Goal: Task Accomplishment & Management: Manage account settings

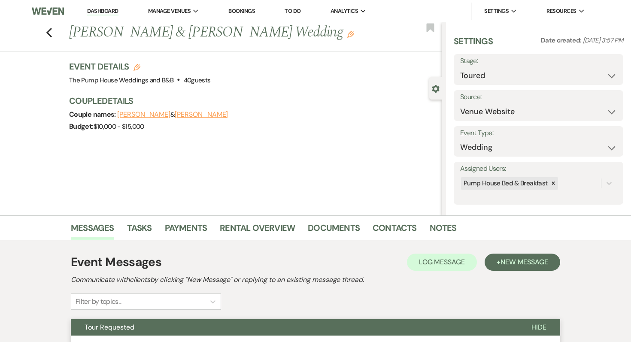
select select "5"
click at [97, 13] on link "Dashboard" at bounding box center [102, 11] width 31 height 8
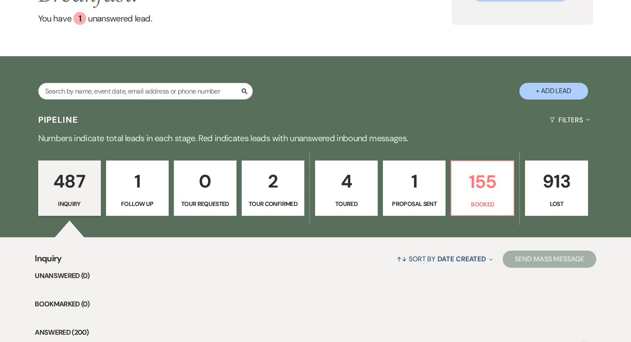
scroll to position [245, 0]
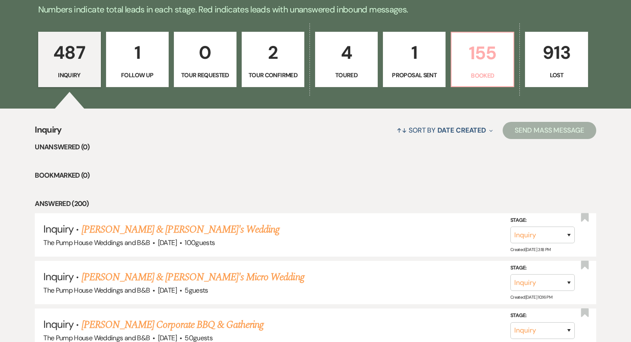
click at [481, 60] on p "155" at bounding box center [482, 53] width 51 height 29
select select "7"
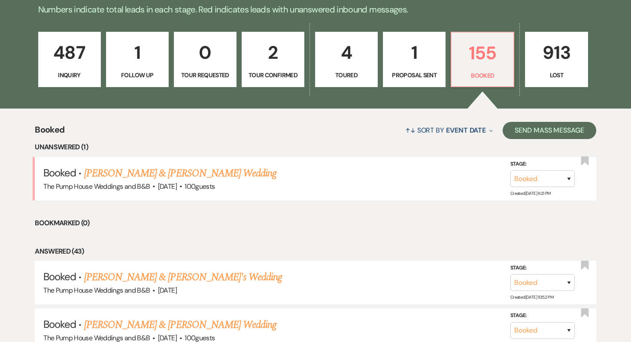
scroll to position [266, 0]
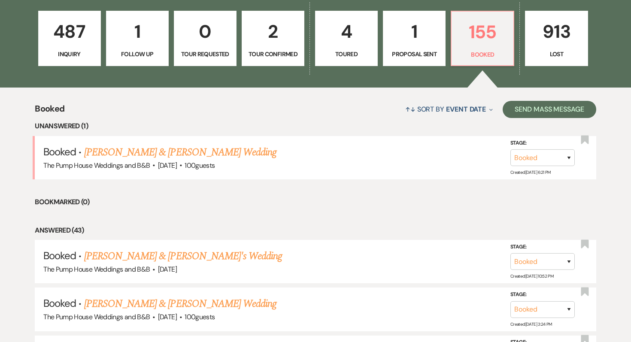
click at [339, 61] on link "4 Toured" at bounding box center [346, 39] width 63 height 56
select select "5"
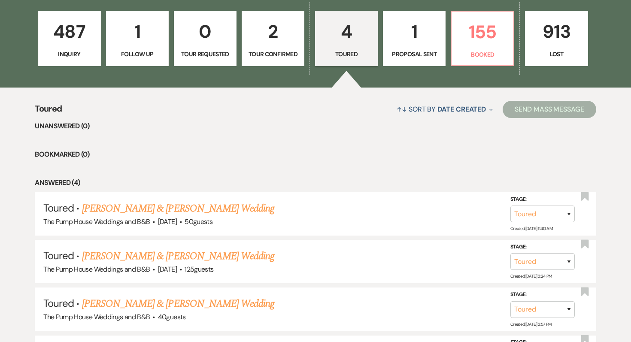
click at [428, 12] on link "1 Proposal Sent" at bounding box center [414, 39] width 63 height 56
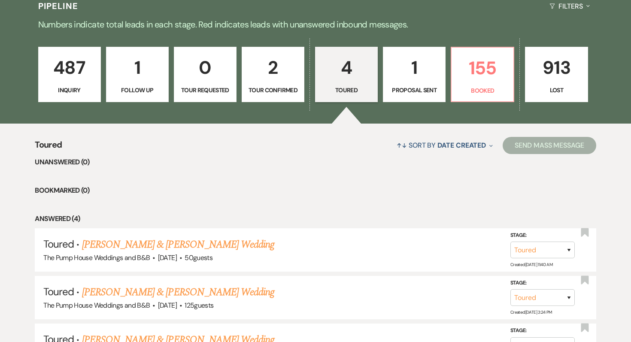
select select "6"
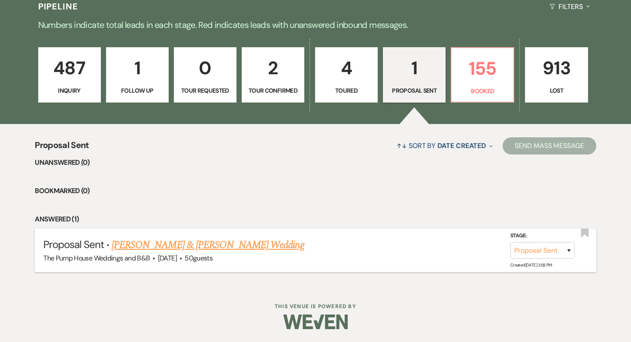
click at [163, 246] on link "[PERSON_NAME] & [PERSON_NAME] Wedding" at bounding box center [208, 244] width 192 height 15
select select "6"
select select "5"
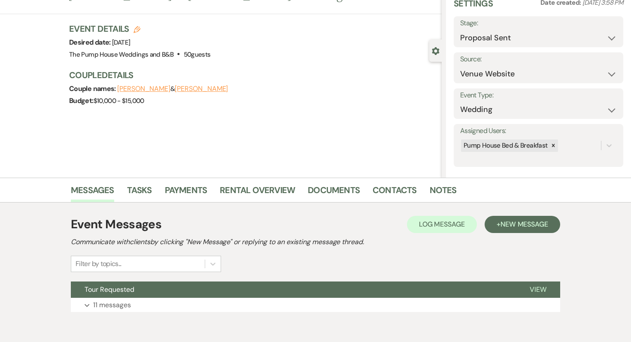
scroll to position [76, 0]
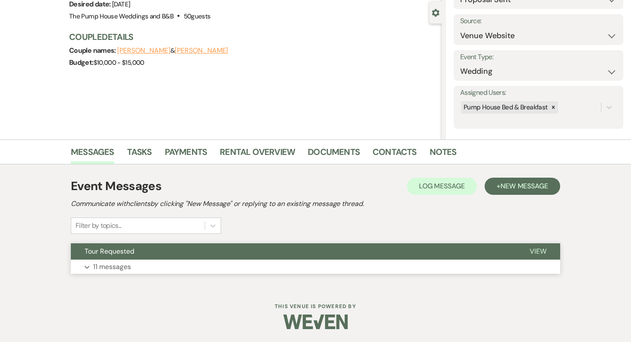
click at [118, 269] on p "11 messages" at bounding box center [112, 266] width 38 height 11
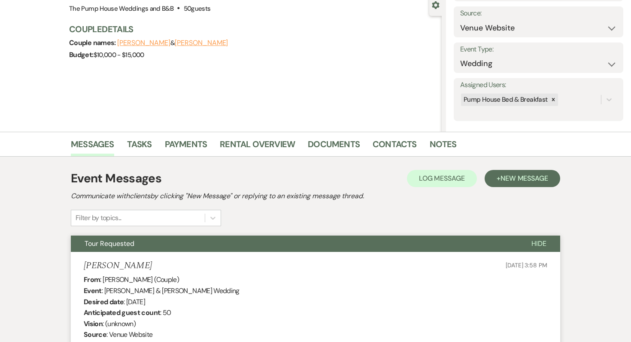
scroll to position [81, 0]
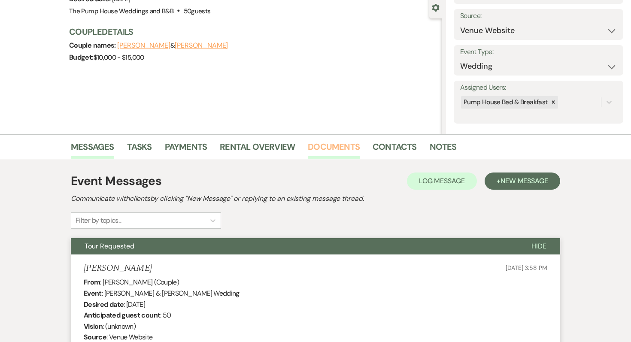
click at [344, 147] on link "Documents" at bounding box center [334, 149] width 52 height 19
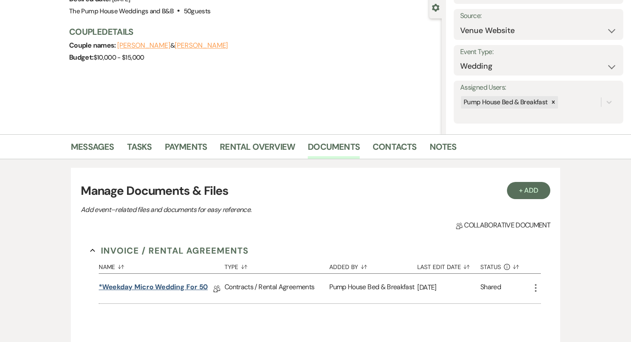
click at [162, 291] on link "*Weekday Micro Wedding for 50" at bounding box center [153, 288] width 109 height 13
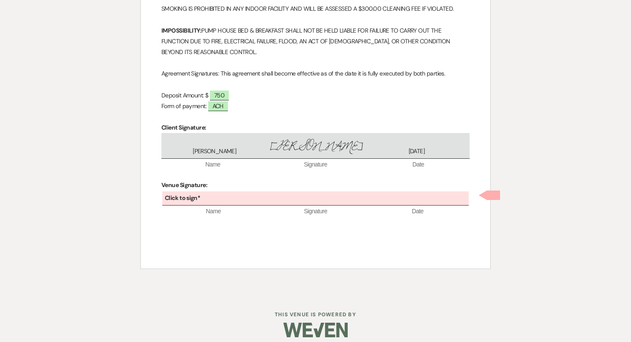
scroll to position [837, 0]
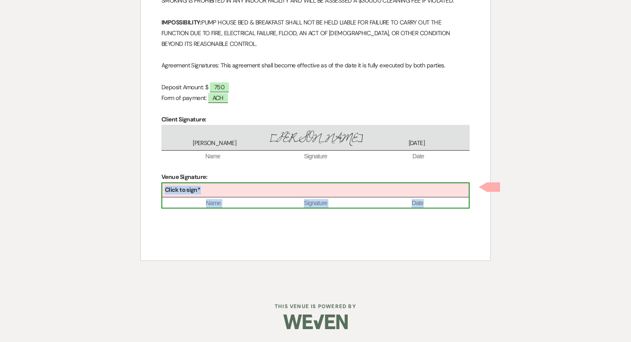
click at [211, 192] on div "Click to sign*" at bounding box center [315, 190] width 306 height 14
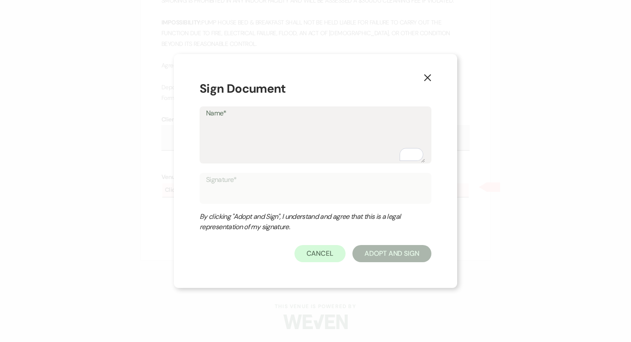
type textarea "A"
type input "A"
type textarea "Ad"
type input "Ad"
type textarea "Adr"
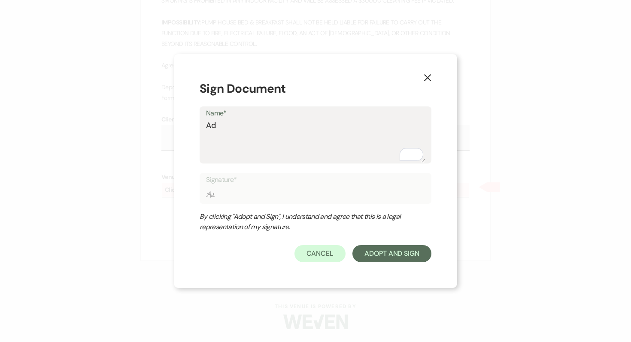
type input "Adr"
type textarea "Adri"
type input "Adri"
type textarea "Adrie"
type input "Adrie"
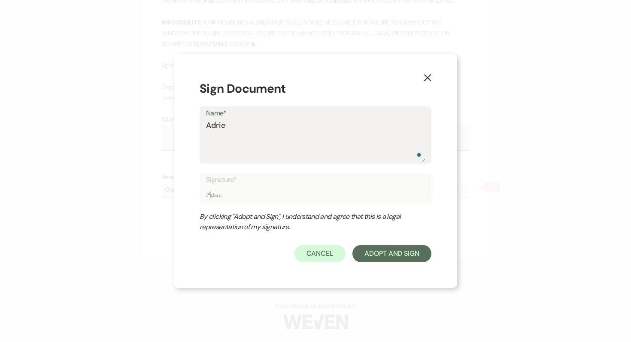
type textarea "Adrien"
type input "Adrien"
type textarea "Adrienn"
type input "Adrienn"
type textarea "Adrienne"
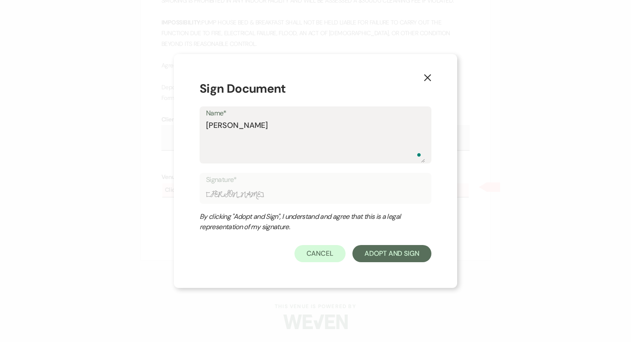
type input "Adrienne"
type textarea "Adrienne"
type input "Adrienne"
type textarea "Adrienne M"
type input "Adrienne M"
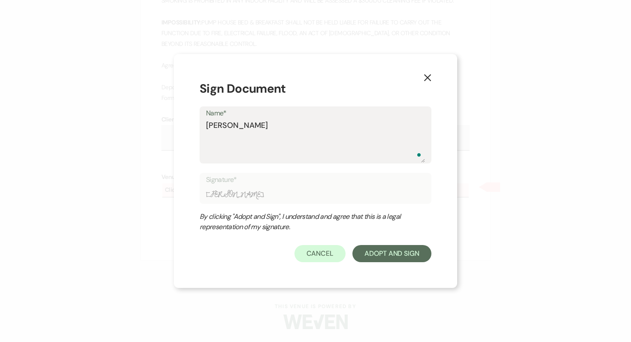
type textarea "Adrienne Ma"
type input "Adrienne Ma"
type textarea "Adrienne Mae"
type input "Adrienne Mae"
type textarea "Adrienne Mael"
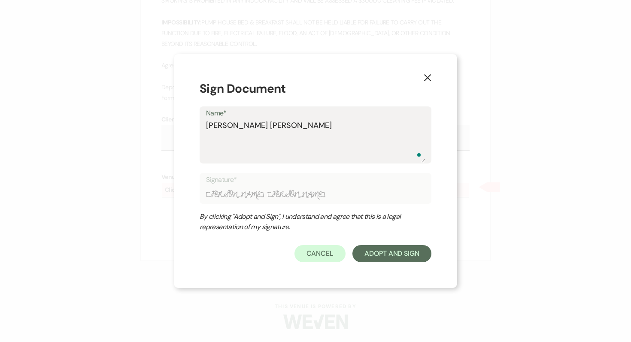
type input "Adrienne Mael"
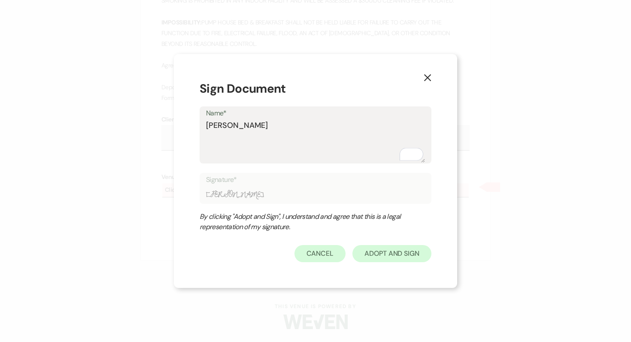
type textarea "Adrienne Mael"
click at [373, 256] on button "Adopt And Sign" at bounding box center [391, 253] width 79 height 17
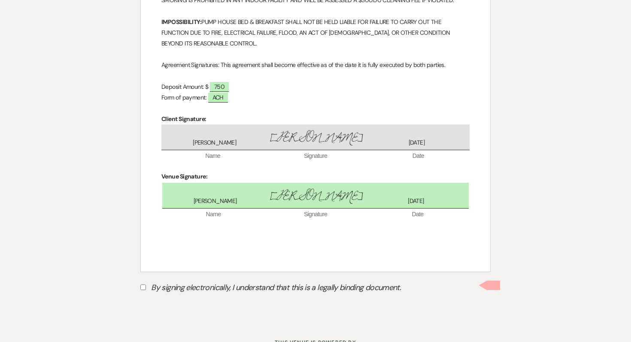
scroll to position [873, 0]
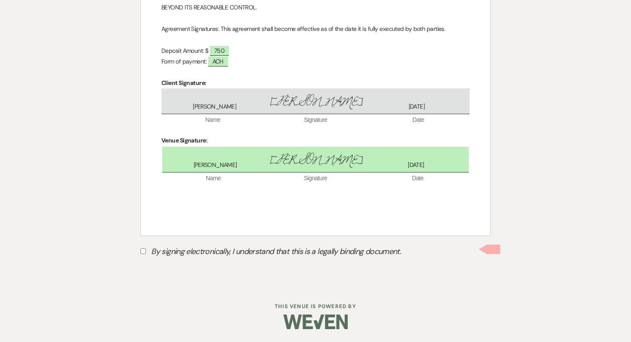
click at [145, 251] on input "By signing electronically, I understand that this is a legally binding document." at bounding box center [143, 251] width 6 height 6
checkbox input "true"
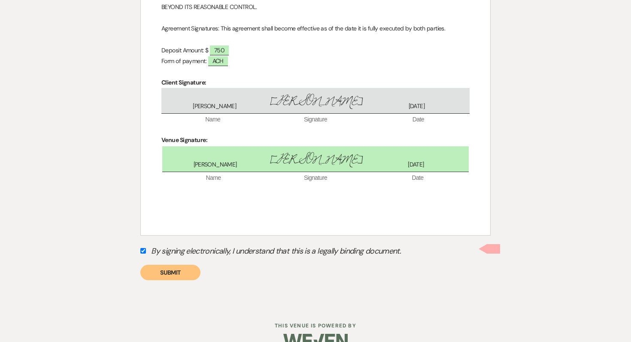
click at [491, 251] on span at bounding box center [493, 248] width 13 height 9
click at [179, 280] on button "Submit" at bounding box center [170, 272] width 60 height 15
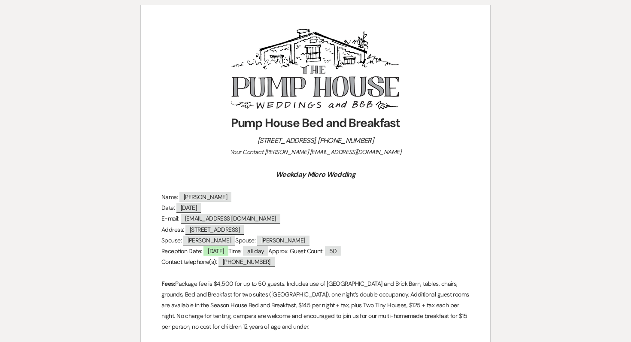
scroll to position [0, 0]
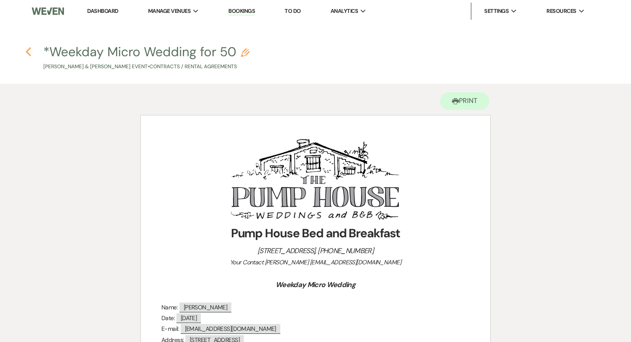
click at [28, 51] on icon "Previous" at bounding box center [28, 52] width 6 height 10
select select "6"
select select "5"
select select "6"
select select "5"
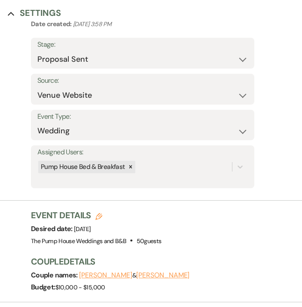
scroll to position [291, 0]
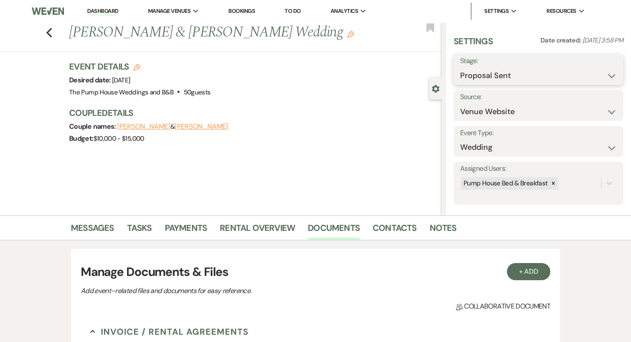
click at [481, 69] on select "Inquiry Follow Up Tour Requested Tour Confirmed Toured Proposal Sent Booked Lost" at bounding box center [538, 75] width 157 height 17
select select "7"
click at [598, 70] on button "Save" at bounding box center [605, 69] width 35 height 17
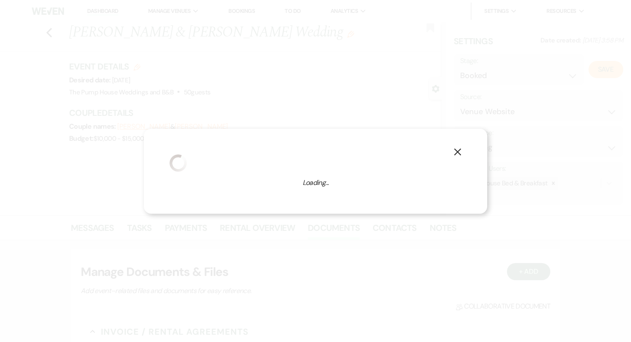
select select "1"
select select "533"
select select "false"
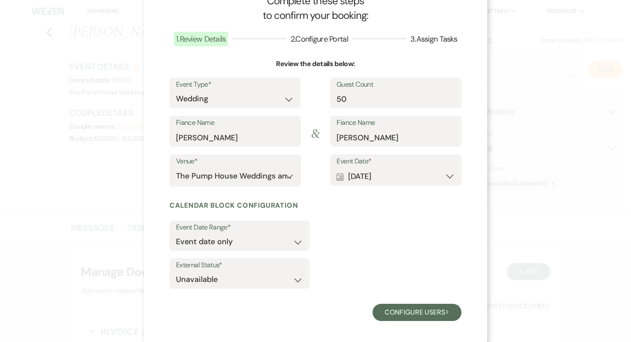
scroll to position [36, 0]
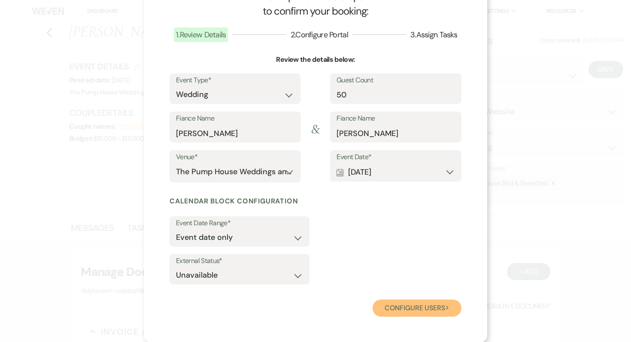
click at [406, 309] on button "Configure users Next" at bounding box center [417, 308] width 89 height 17
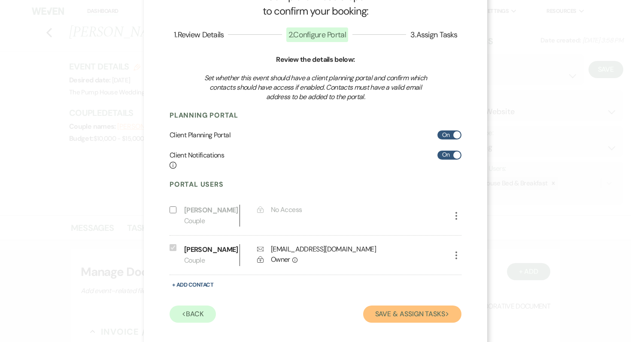
click at [391, 321] on button "Save & Assign Tasks Next" at bounding box center [412, 314] width 98 height 17
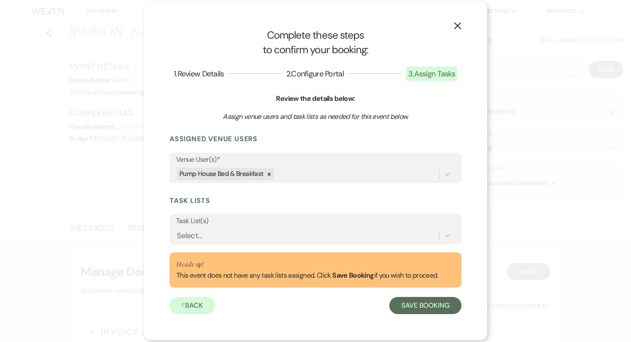
scroll to position [0, 0]
click at [420, 304] on button "Save Booking" at bounding box center [425, 305] width 72 height 17
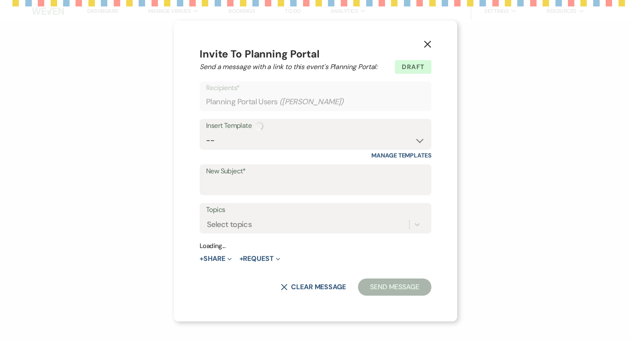
select select "14"
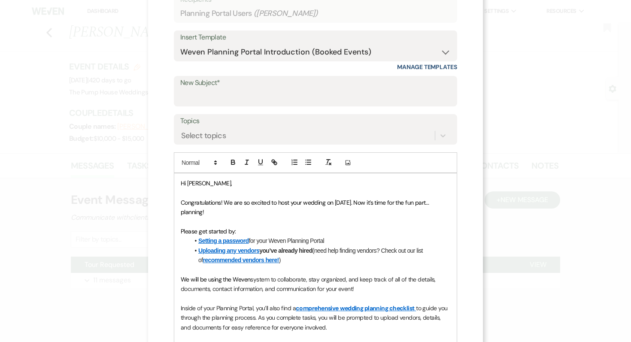
scroll to position [48, 0]
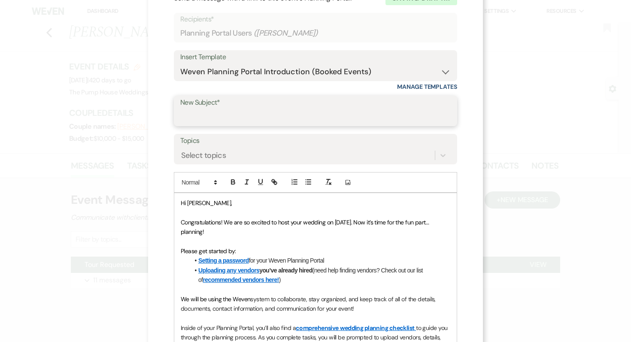
click at [231, 115] on input "New Subject*" at bounding box center [315, 117] width 270 height 17
type input "Congratulations!!"
click at [204, 205] on span "Hi Audrey," at bounding box center [206, 203] width 51 height 8
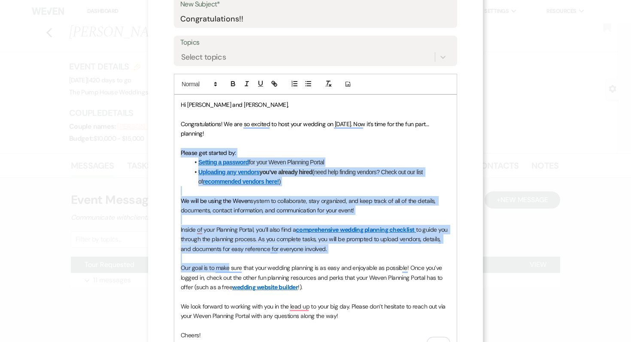
scroll to position [147, 0]
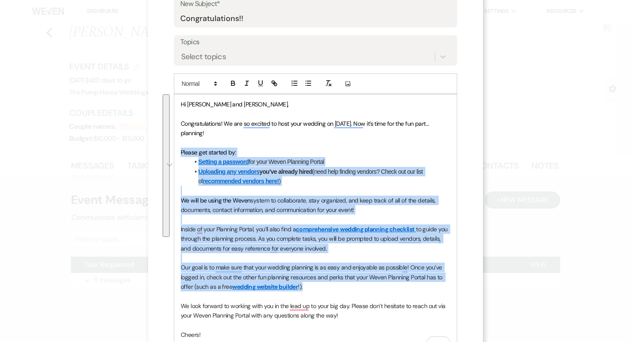
drag, startPoint x: 181, startPoint y: 208, endPoint x: 311, endPoint y: 289, distance: 153.3
click at [311, 289] on div "Hi Audrey and Addi, Congratulations! We are so excited to host your wedding on …" at bounding box center [315, 224] width 282 height 260
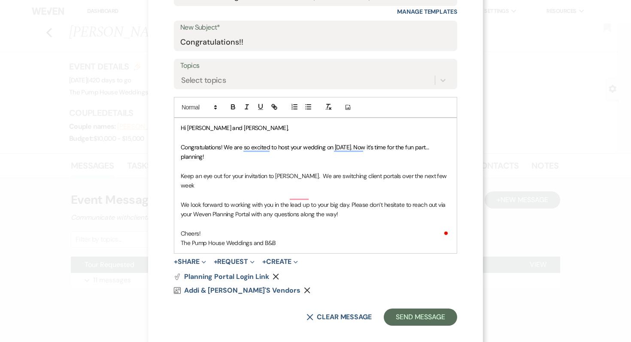
scroll to position [133, 0]
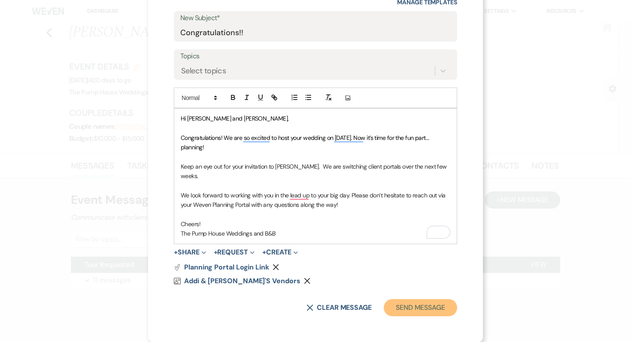
click at [400, 308] on button "Send Message" at bounding box center [420, 307] width 73 height 17
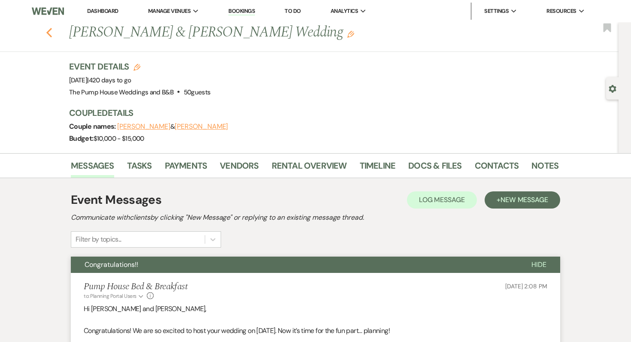
click at [48, 35] on icon "Previous" at bounding box center [49, 32] width 6 height 10
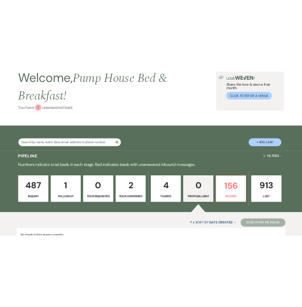
scroll to position [59, 0]
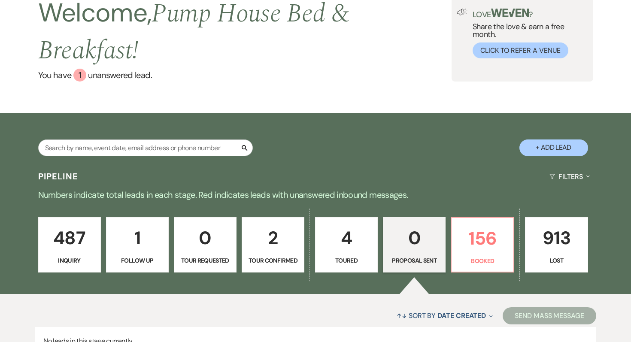
click at [551, 255] on link "913 Lost" at bounding box center [556, 245] width 63 height 56
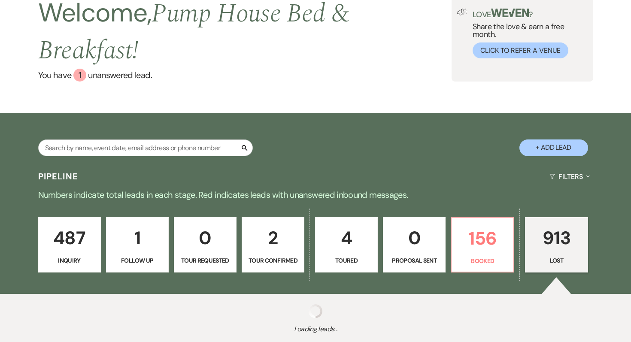
click at [181, 90] on div "Welcome, Pump House Bed & Breakfast ! You have 1 unanswered lead . Love ? Share…" at bounding box center [315, 38] width 631 height 150
click at [118, 92] on div "Welcome, Pump House Bed & Breakfast ! You have 1 unanswered lead . Love ? Share…" at bounding box center [315, 38] width 631 height 150
click at [112, 110] on div "Welcome, Pump House Bed & Breakfast ! You have 1 unanswered lead . Love ? Share…" at bounding box center [315, 38] width 631 height 150
select select "8"
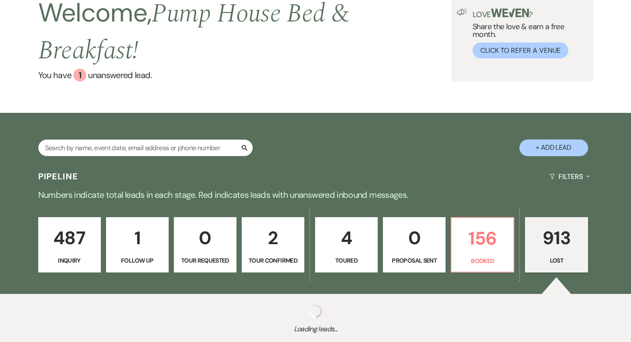
select select "5"
select select "8"
select select "5"
select select "8"
select select "5"
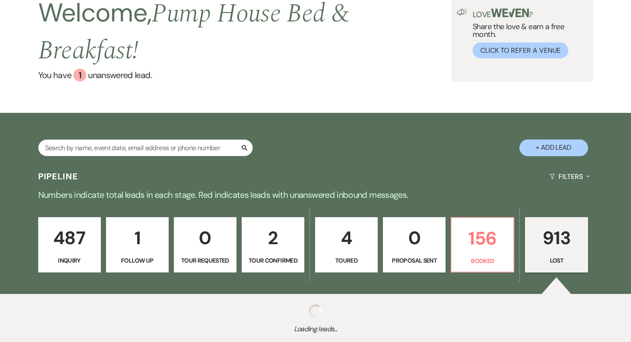
select select "8"
select select "5"
select select "8"
select select "10"
select select "8"
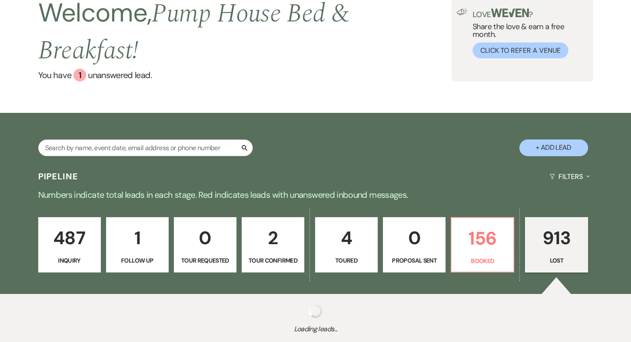
select select "5"
select select "8"
select select "5"
select select "8"
select select "5"
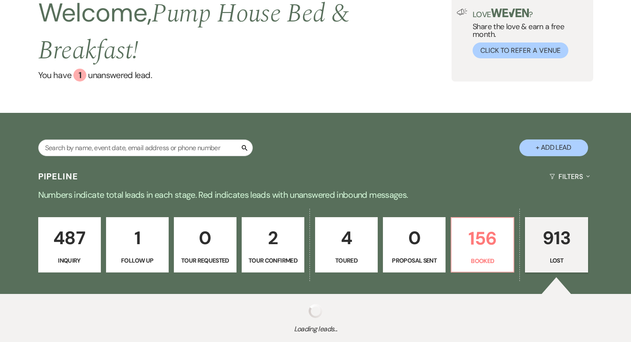
select select "8"
select select "5"
select select "8"
select select "5"
select select "8"
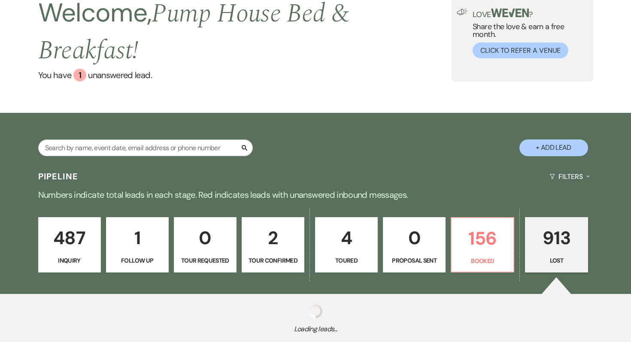
select select "5"
select select "8"
select select "5"
select select "8"
select select "5"
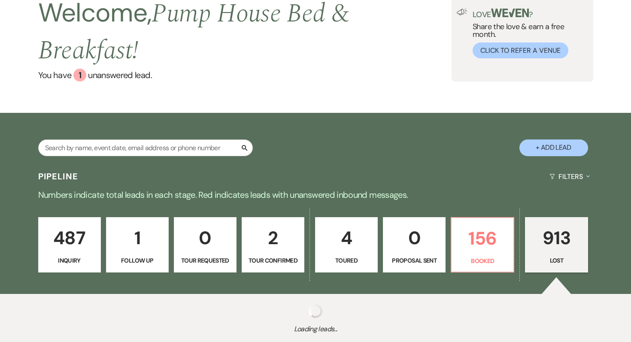
select select "8"
select select "5"
select select "8"
select select "5"
select select "8"
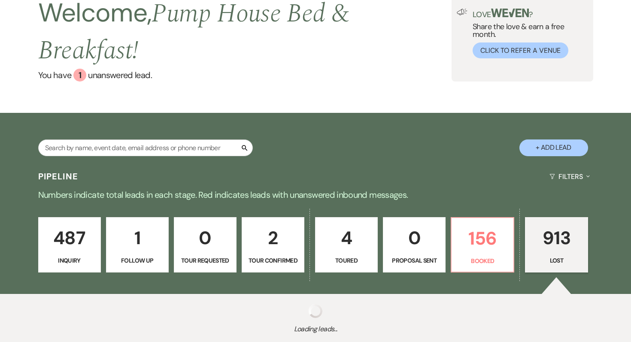
select select "5"
select select "8"
select select "5"
select select "8"
select select "5"
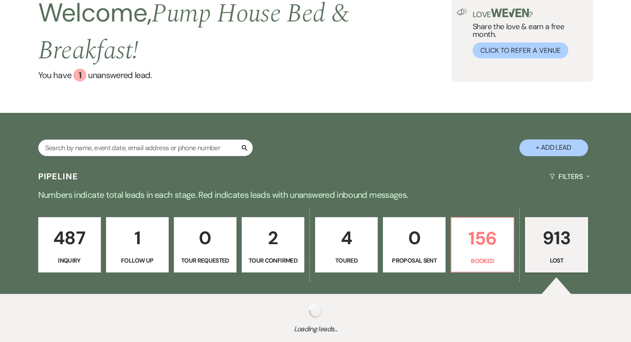
select select "8"
select select "5"
select select "8"
select select "5"
select select "8"
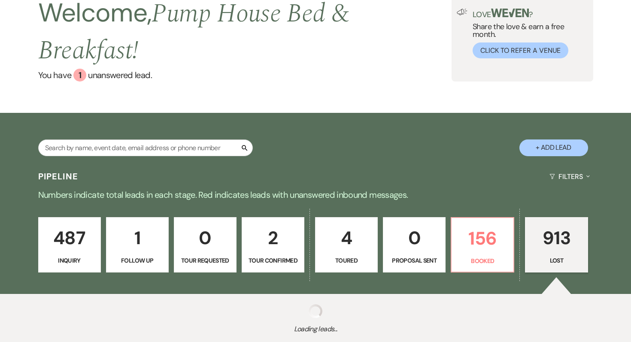
select select "5"
select select "8"
select select "5"
select select "8"
select select "5"
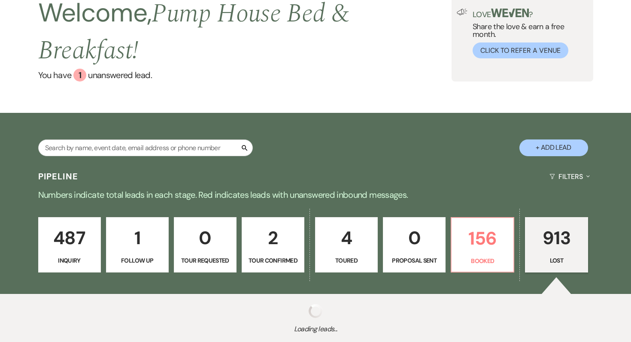
select select "8"
select select "5"
select select "8"
select select "10"
select select "8"
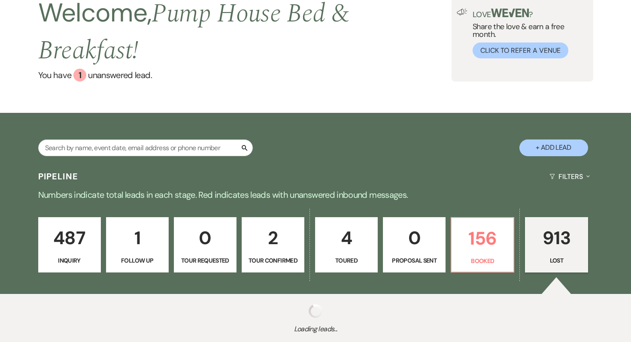
select select "5"
select select "8"
select select "5"
select select "8"
select select "5"
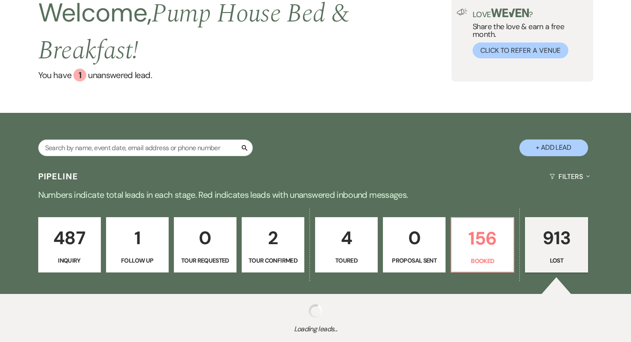
select select "8"
select select "5"
select select "8"
select select "5"
select select "8"
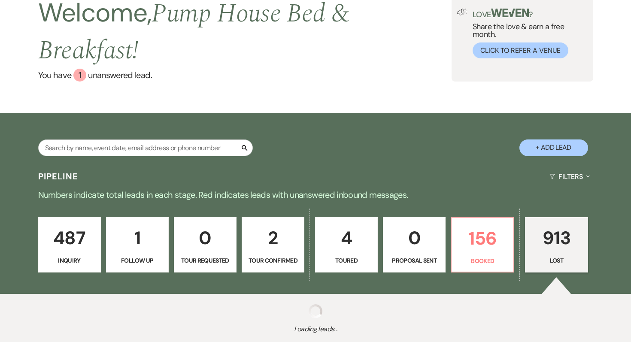
select select "5"
select select "8"
select select "5"
select select "8"
select select "5"
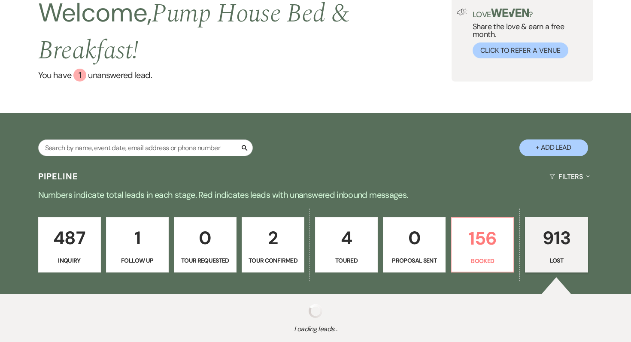
select select "8"
select select "5"
select select "8"
select select "5"
select select "8"
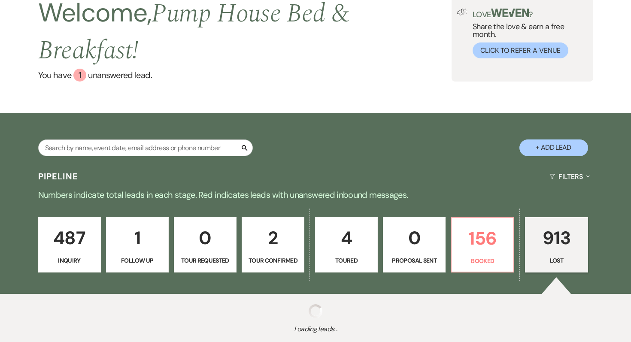
select select "5"
select select "8"
select select "5"
select select "8"
select select "6"
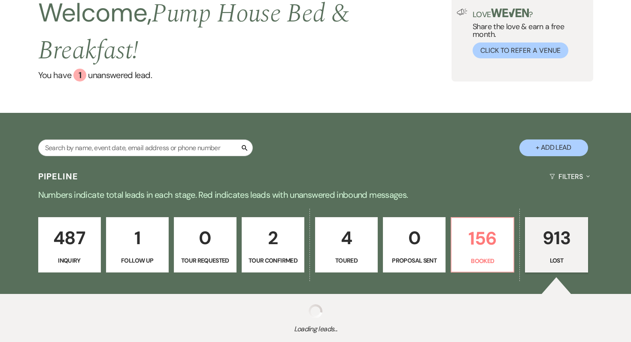
select select "8"
select select "5"
select select "8"
select select "5"
select select "8"
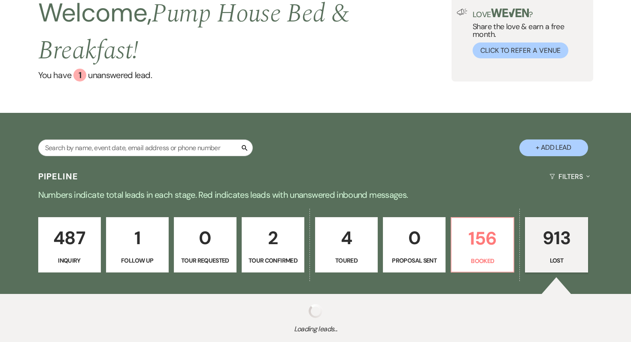
select select "5"
select select "8"
select select "5"
select select "8"
select select "5"
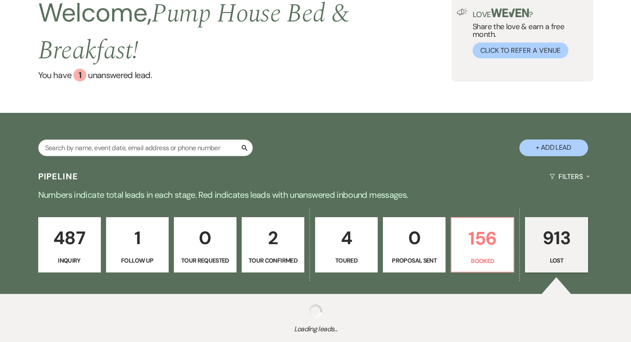
select select "8"
select select "5"
select select "8"
select select "5"
select select "8"
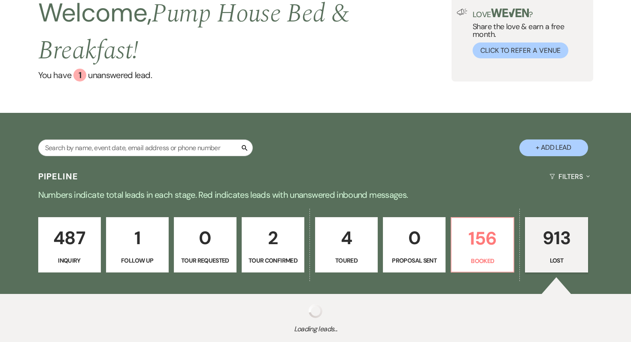
select select "5"
select select "8"
select select "5"
select select "8"
select select "10"
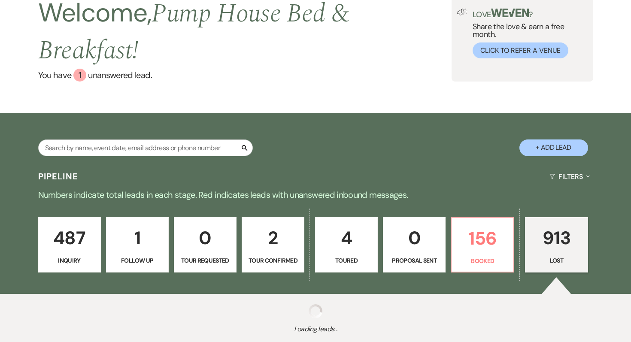
select select "8"
select select "5"
select select "8"
select select "5"
select select "8"
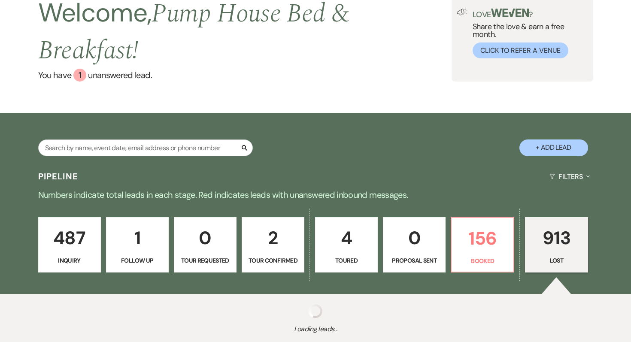
select select "5"
select select "8"
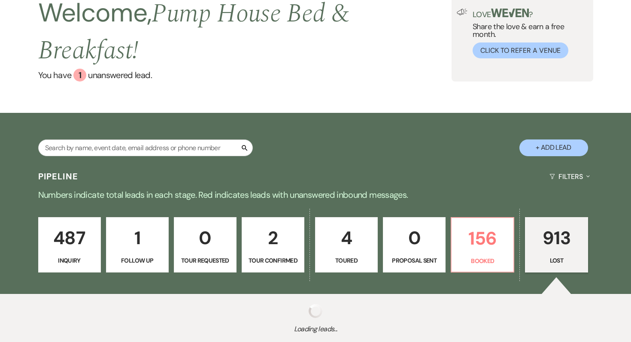
select select "8"
select select "5"
select select "8"
select select "10"
select select "8"
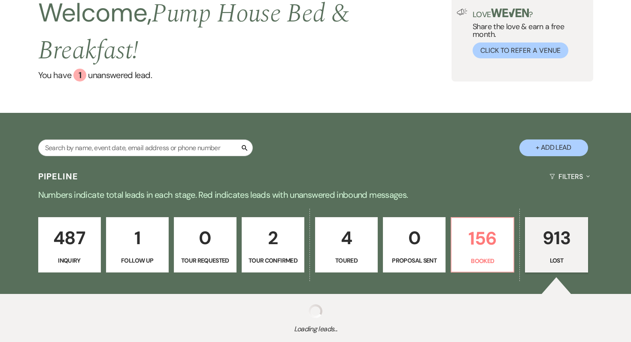
select select "5"
select select "8"
select select "5"
select select "8"
select select "1"
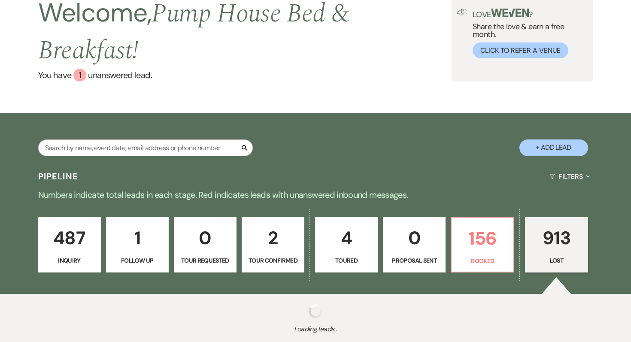
select select "8"
select select "5"
select select "8"
select select "5"
select select "8"
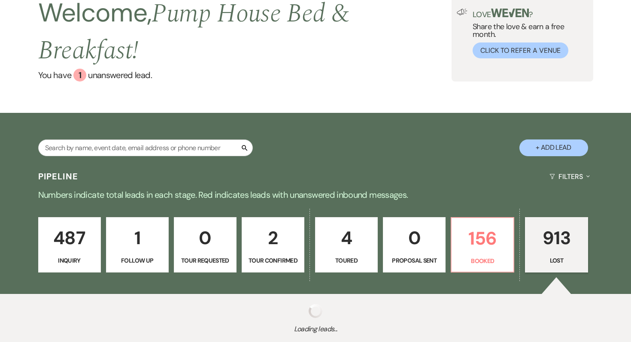
select select "6"
select select "8"
select select "5"
select select "8"
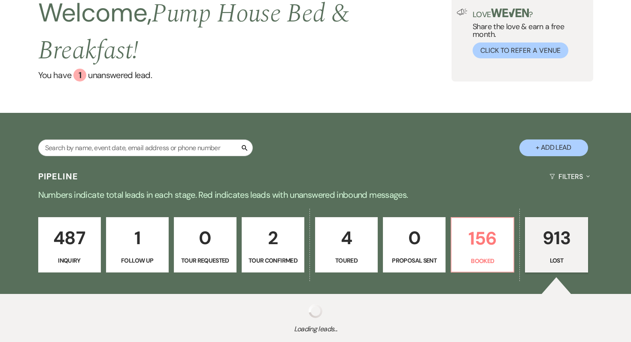
select select "5"
select select "8"
select select "5"
select select "8"
select select "6"
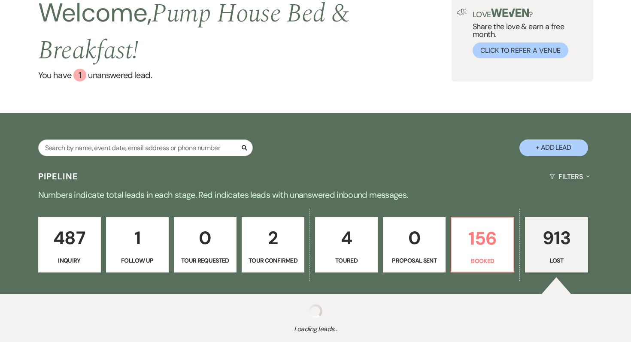
select select "8"
select select "5"
select select "8"
select select "5"
select select "8"
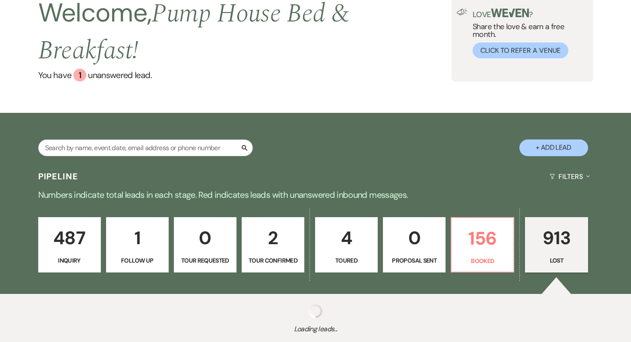
select select "5"
select select "8"
select select "5"
select select "8"
select select "5"
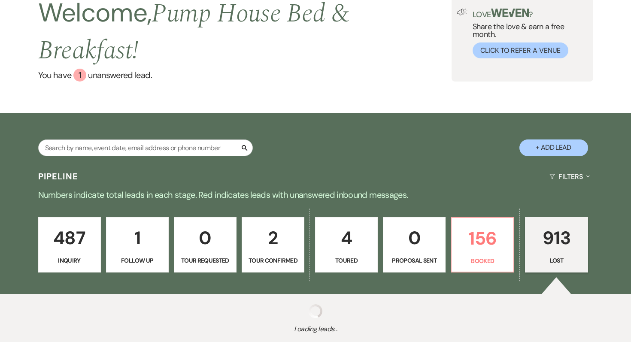
select select "8"
select select "5"
select select "8"
select select "5"
select select "8"
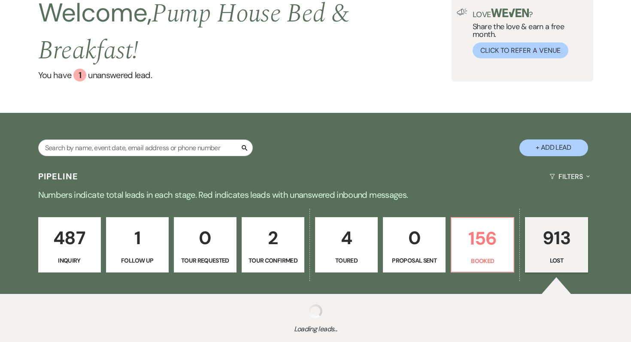
select select "10"
select select "8"
select select "5"
select select "8"
select select "1"
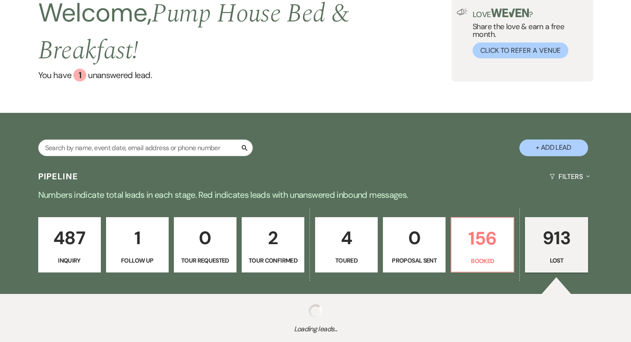
select select "8"
select select "5"
select select "8"
select select "5"
select select "8"
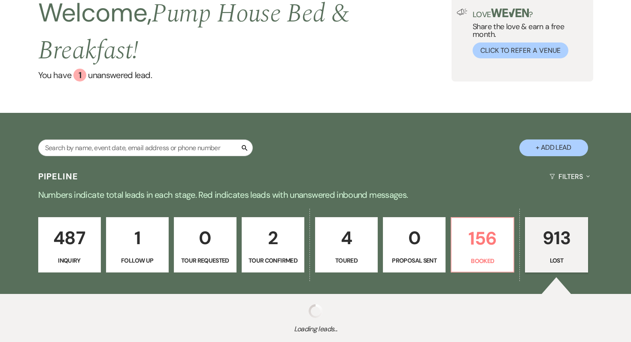
select select "5"
select select "8"
select select "10"
select select "8"
select select "5"
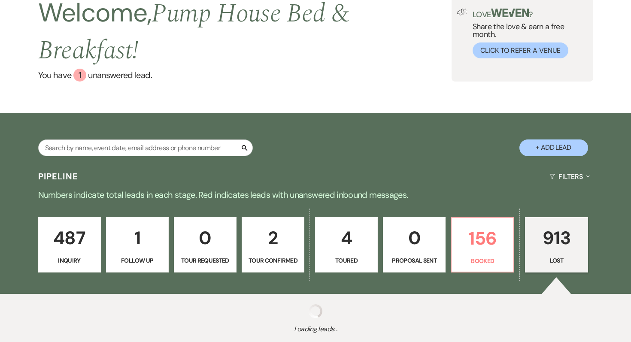
select select "8"
select select "5"
select select "8"
select select "5"
select select "8"
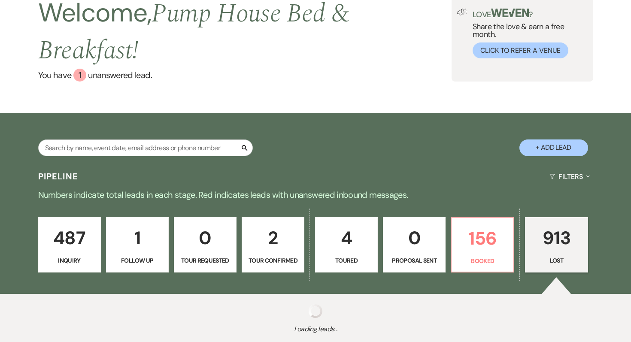
select select "5"
select select "8"
select select "5"
select select "8"
select select "5"
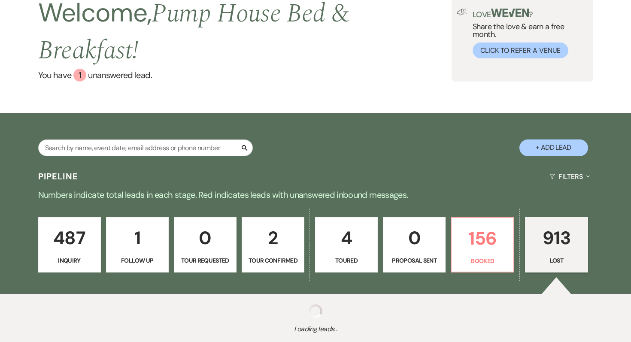
select select "8"
select select "5"
select select "8"
select select "7"
select select "8"
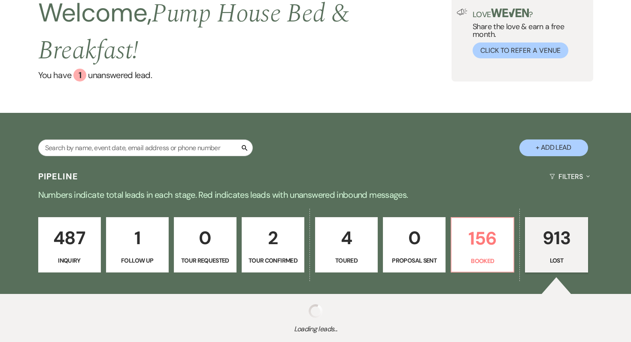
select select "5"
select select "8"
select select "11"
select select "8"
select select "5"
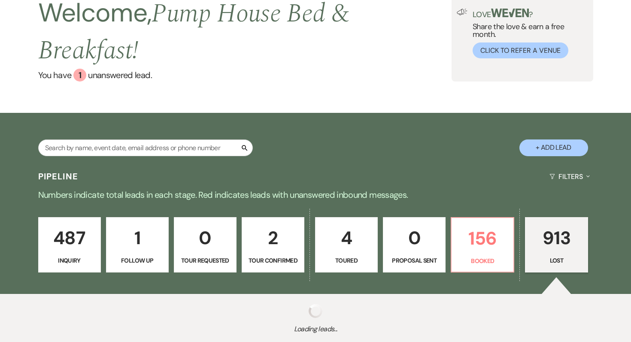
select select "8"
select select "5"
select select "8"
select select "10"
select select "8"
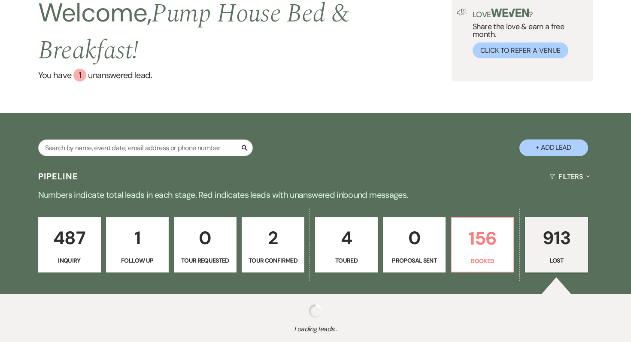
select select "5"
select select "8"
select select "5"
select select "8"
select select "5"
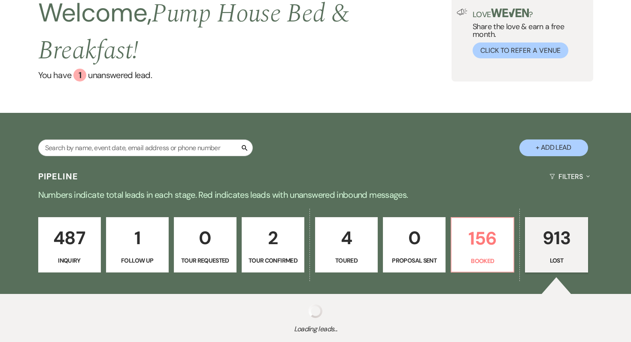
select select "8"
select select "5"
select select "8"
select select "5"
select select "8"
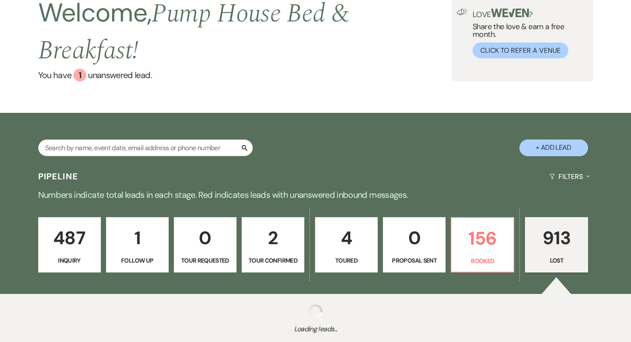
select select "5"
select select "8"
select select "5"
select select "8"
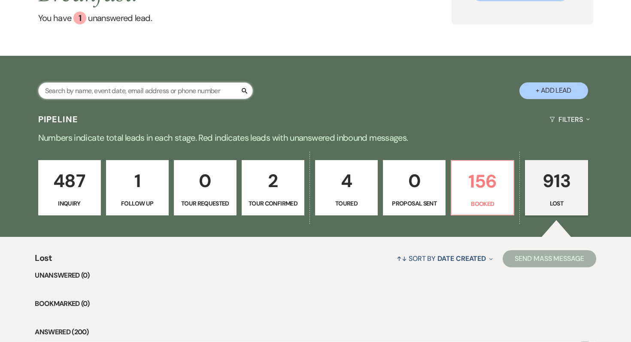
click at [88, 88] on input "text" at bounding box center [145, 90] width 215 height 17
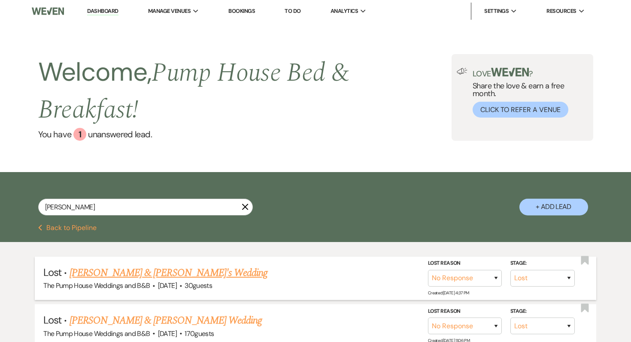
click at [144, 275] on link "[PERSON_NAME] & [PERSON_NAME]'s Wedding" at bounding box center [169, 272] width 198 height 15
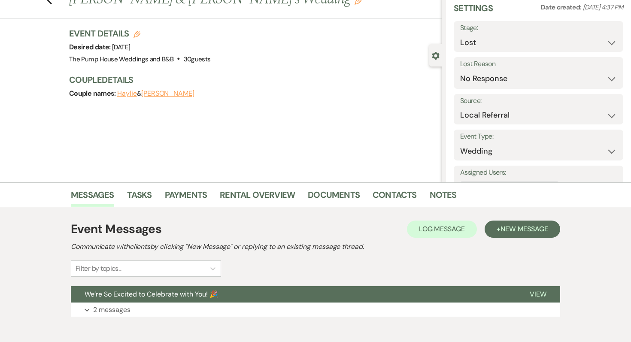
scroll to position [34, 0]
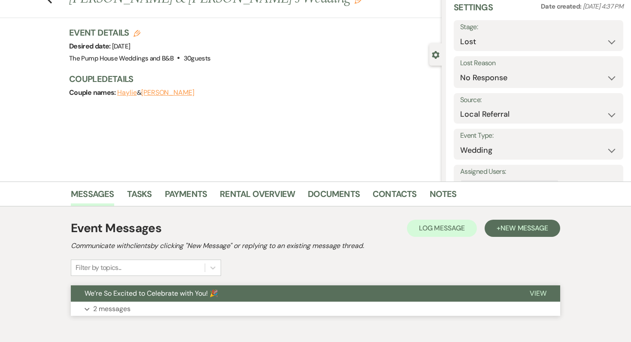
click at [118, 311] on p "2 messages" at bounding box center [111, 308] width 37 height 11
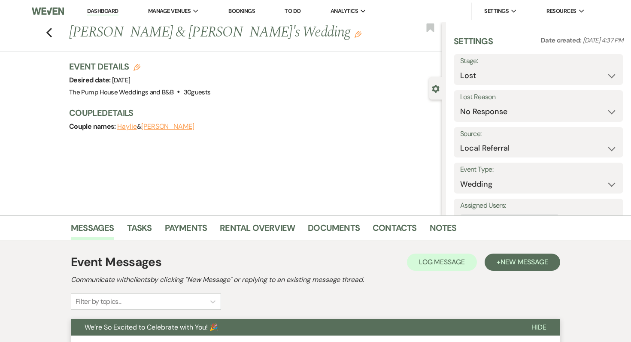
scroll to position [147, 0]
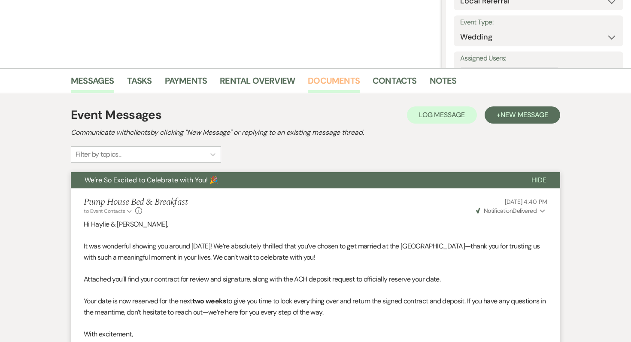
click at [351, 79] on link "Documents" at bounding box center [334, 83] width 52 height 19
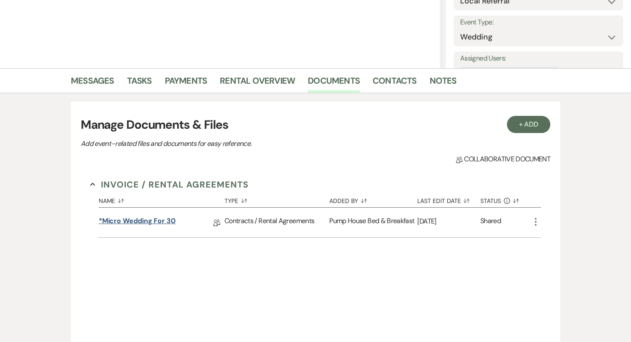
click at [132, 223] on link "*Micro Wedding for 30" at bounding box center [137, 222] width 77 height 13
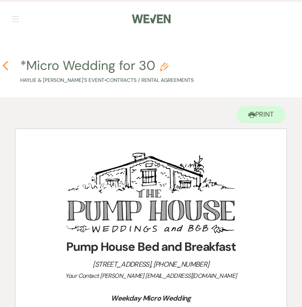
click at [4, 65] on use "button" at bounding box center [6, 65] width 6 height 9
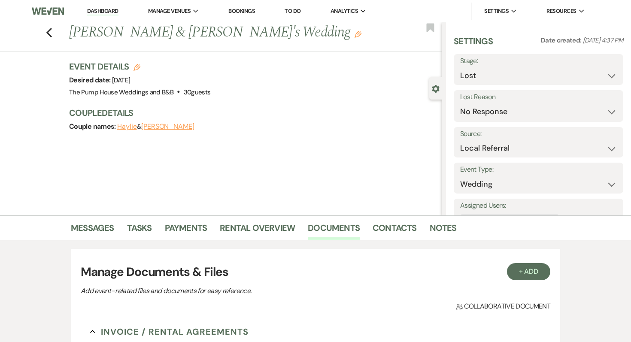
click at [98, 10] on link "Dashboard" at bounding box center [102, 11] width 31 height 8
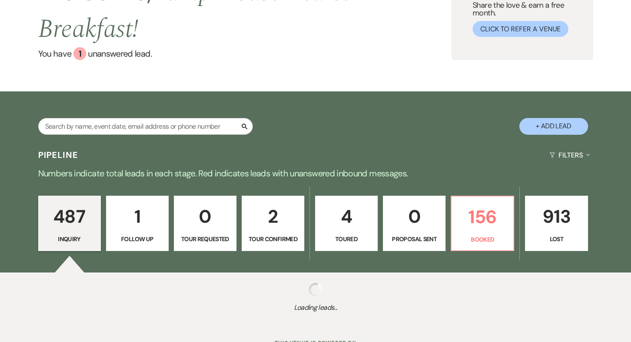
scroll to position [101, 0]
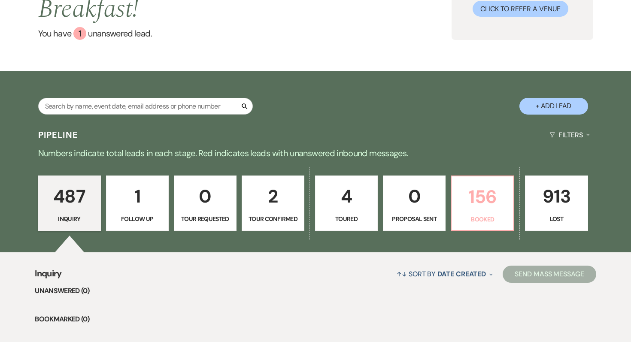
click at [463, 203] on p "156" at bounding box center [482, 196] width 51 height 29
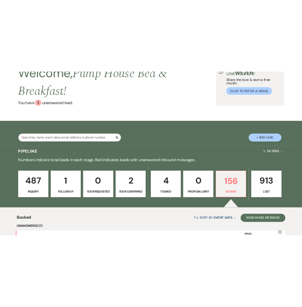
scroll to position [69, 0]
